Goal: Information Seeking & Learning: Learn about a topic

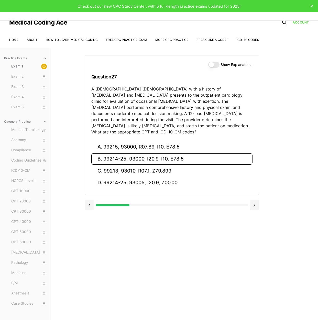
click at [138, 153] on button "B. 99214-25, 93000, I20.9, I10, E78.5" at bounding box center [171, 159] width 161 height 12
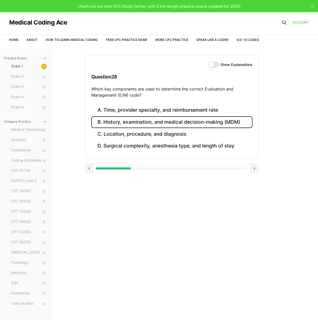
click at [224, 123] on button "B. History, examination, and medical decision-making (MDM)" at bounding box center [171, 122] width 161 height 12
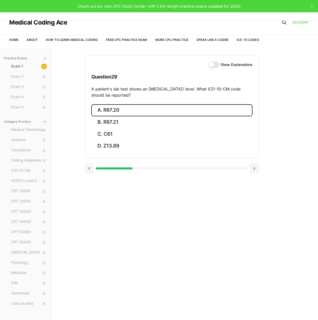
click at [115, 108] on button "A. R97.20" at bounding box center [171, 110] width 161 height 12
click at [109, 108] on button "A. Z23" at bounding box center [171, 110] width 161 height 12
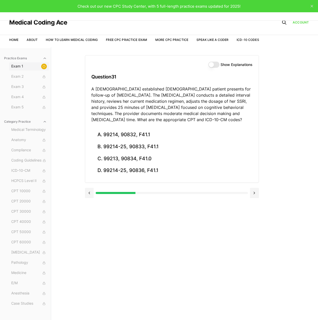
click at [36, 64] on span "Exam 1" at bounding box center [29, 67] width 36 height 6
click at [45, 66] on circle at bounding box center [44, 66] width 3 height 3
click at [207, 193] on div at bounding box center [172, 193] width 152 height 2
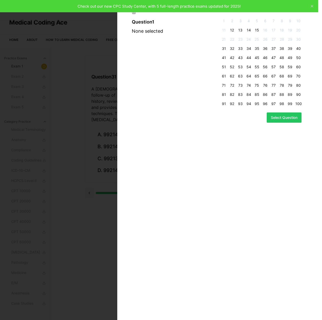
click at [311, 5] on div "Question 1 None selected 1 2 3 4 5 6 7 8 9 10 11 12 13 14 15 16 17 18 19 20 21 …" at bounding box center [219, 160] width 205 height 320
drag, startPoint x: 82, startPoint y: 45, endPoint x: 98, endPoint y: 45, distance: 16.1
click at [83, 48] on div at bounding box center [161, 160] width 322 height 320
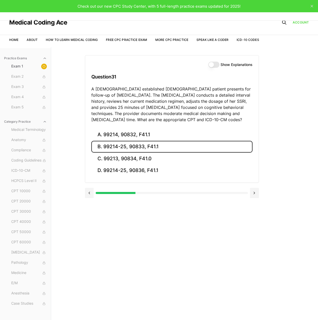
click at [168, 146] on button "B. 99214-25, 90833, F41.1" at bounding box center [171, 147] width 161 height 12
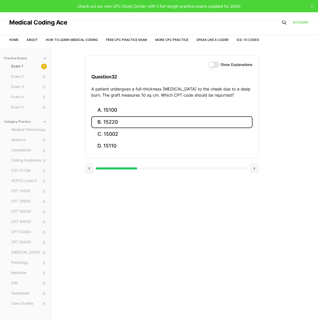
click at [162, 118] on button "B. 15220" at bounding box center [171, 122] width 161 height 12
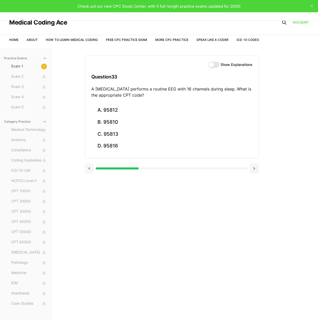
click at [91, 169] on button at bounding box center [89, 168] width 9 height 10
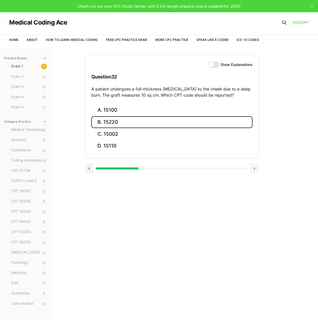
click at [255, 171] on button at bounding box center [254, 168] width 9 height 10
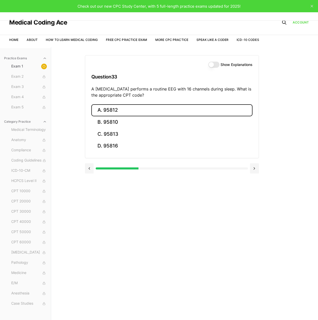
click at [112, 107] on button "A. 95812" at bounding box center [171, 110] width 161 height 12
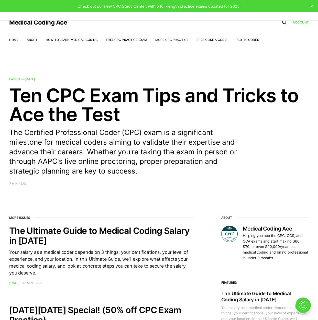
click at [169, 39] on link "More CPC Practice" at bounding box center [171, 40] width 33 height 4
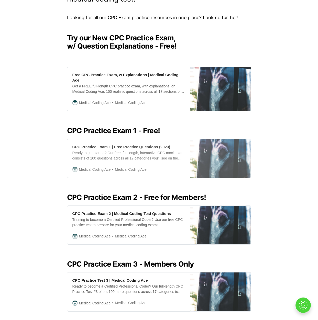
scroll to position [171, 0]
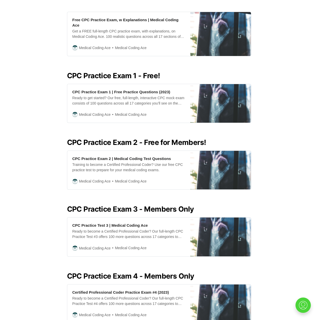
click at [114, 207] on h2 "CPC Practice Exam 3 - Members Only" at bounding box center [159, 209] width 184 height 8
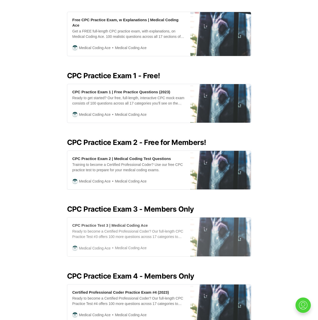
click at [128, 229] on div "Ready to become a Certified Professional Coder? Our full-length CPC Practice Te…" at bounding box center [128, 234] width 113 height 11
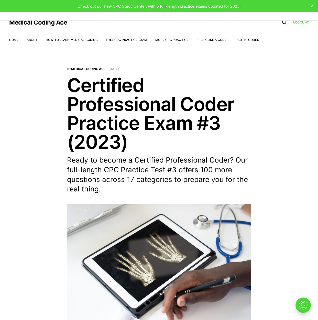
click at [28, 39] on link "About" at bounding box center [32, 40] width 11 height 4
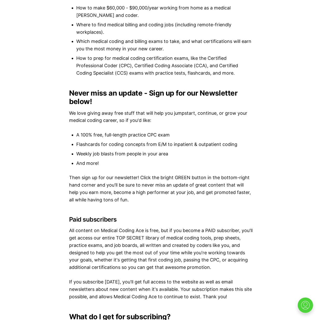
scroll to position [511, 0]
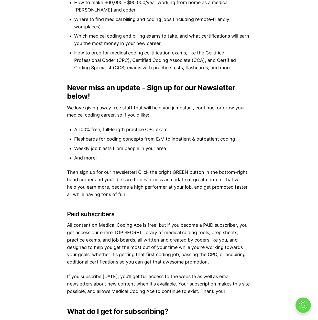
click at [303, 306] on img at bounding box center [303, 305] width 16 height 16
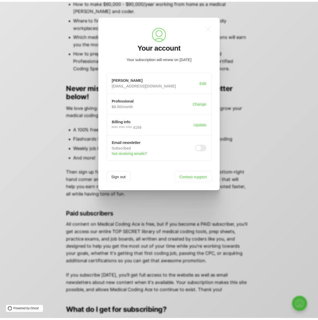
scroll to position [0, 0]
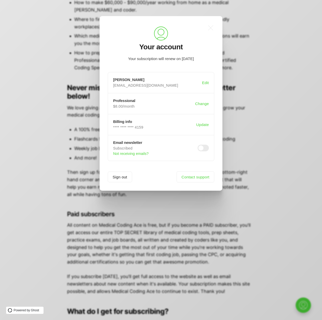
click at [269, 141] on div ".a{fill:none;stroke:currentColor;stroke-linecap:round;stroke-linejoin:round;str…" at bounding box center [164, 160] width 329 height 320
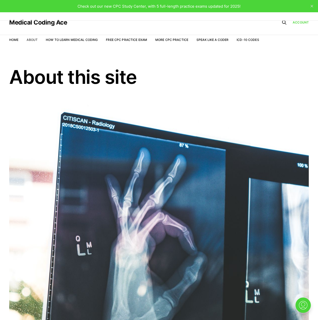
click at [32, 39] on link "About" at bounding box center [32, 40] width 11 height 4
click at [79, 39] on link "How to Learn Medical Coding" at bounding box center [72, 40] width 52 height 4
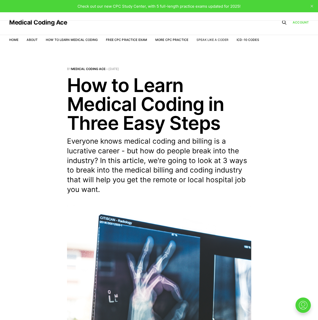
click at [213, 41] on link "Speak Like a Coder" at bounding box center [212, 40] width 32 height 4
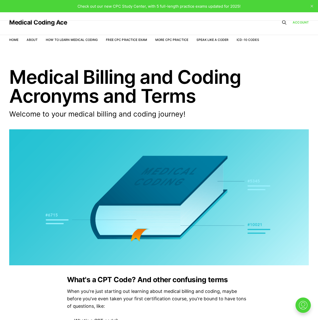
click at [285, 22] on icon at bounding box center [283, 22] width 5 height 5
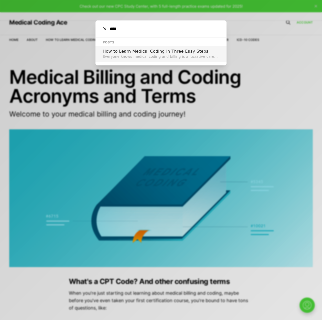
type input "***"
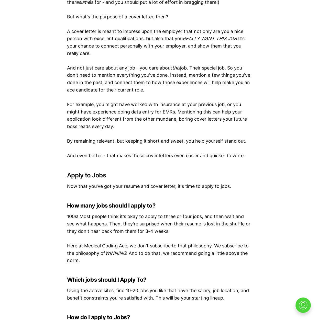
scroll to position [1875, 0]
